Goal: Transaction & Acquisition: Purchase product/service

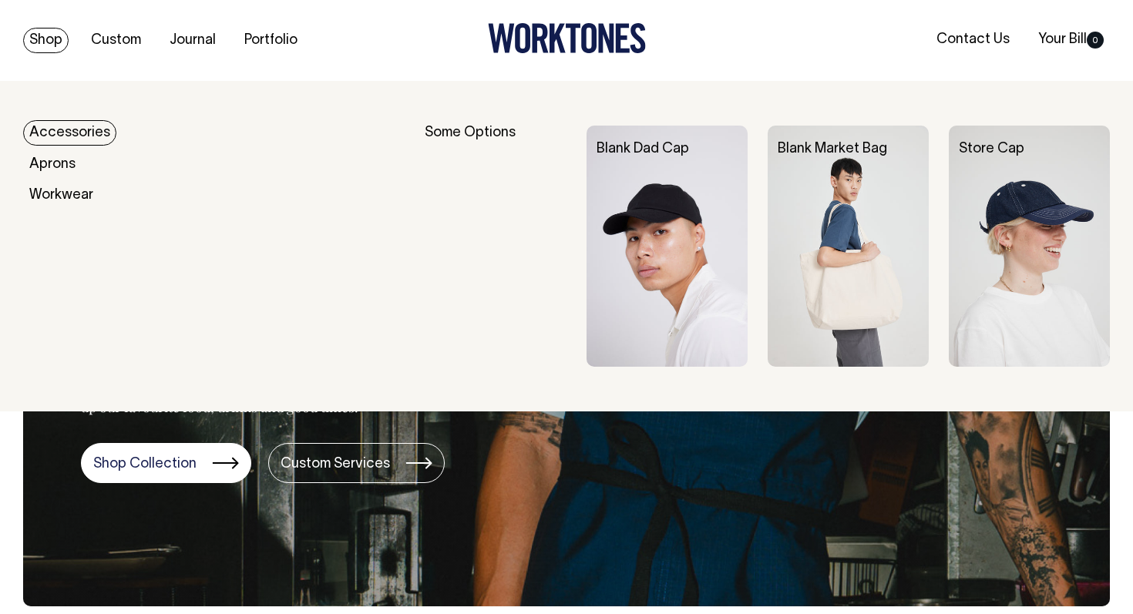
click at [640, 201] on img at bounding box center [666, 247] width 161 height 242
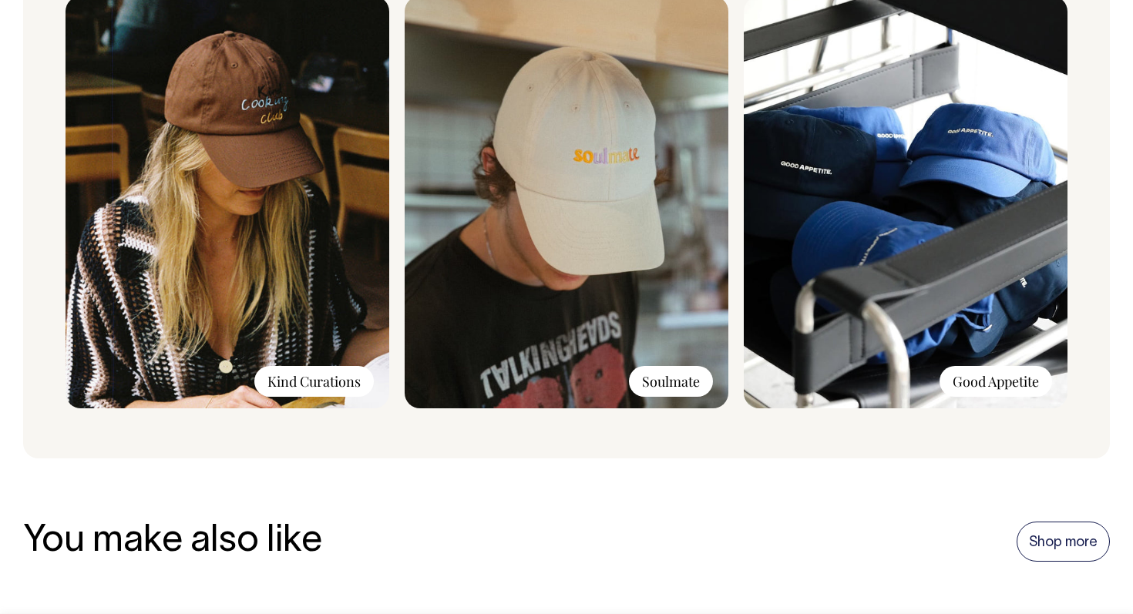
scroll to position [1309, 0]
click at [1066, 536] on link "Shop more" at bounding box center [1063, 542] width 93 height 40
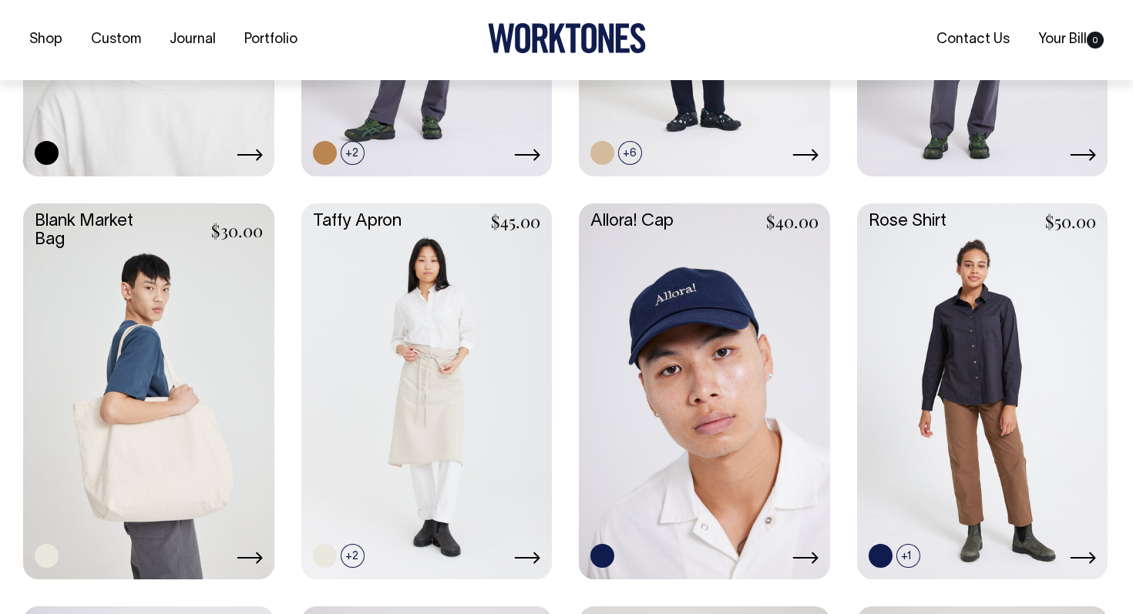
scroll to position [1866, 0]
click at [690, 305] on link at bounding box center [704, 389] width 251 height 373
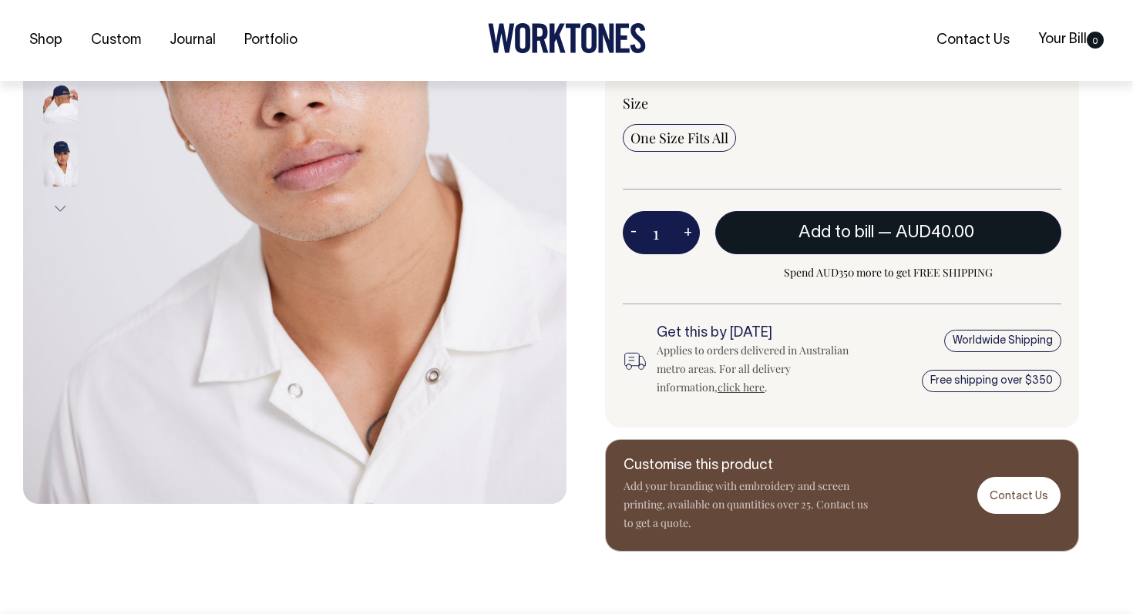
click at [842, 238] on button "Add to bill — AUD40.00" at bounding box center [888, 232] width 346 height 43
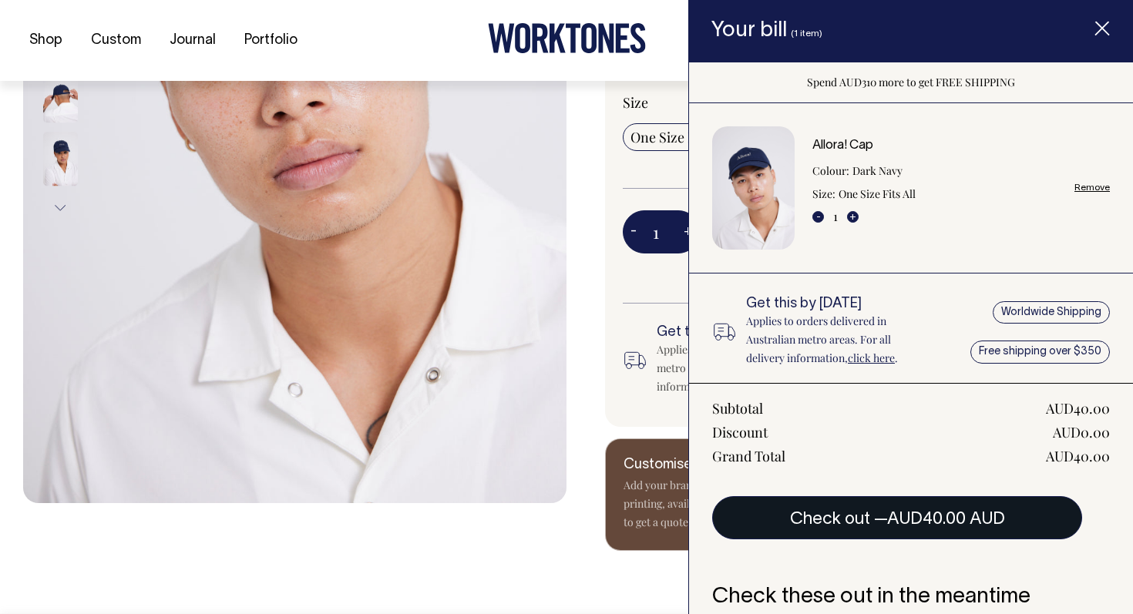
click at [864, 529] on button "Check out — AUD40.00 AUD" at bounding box center [897, 517] width 370 height 43
